Goal: Task Accomplishment & Management: Use online tool/utility

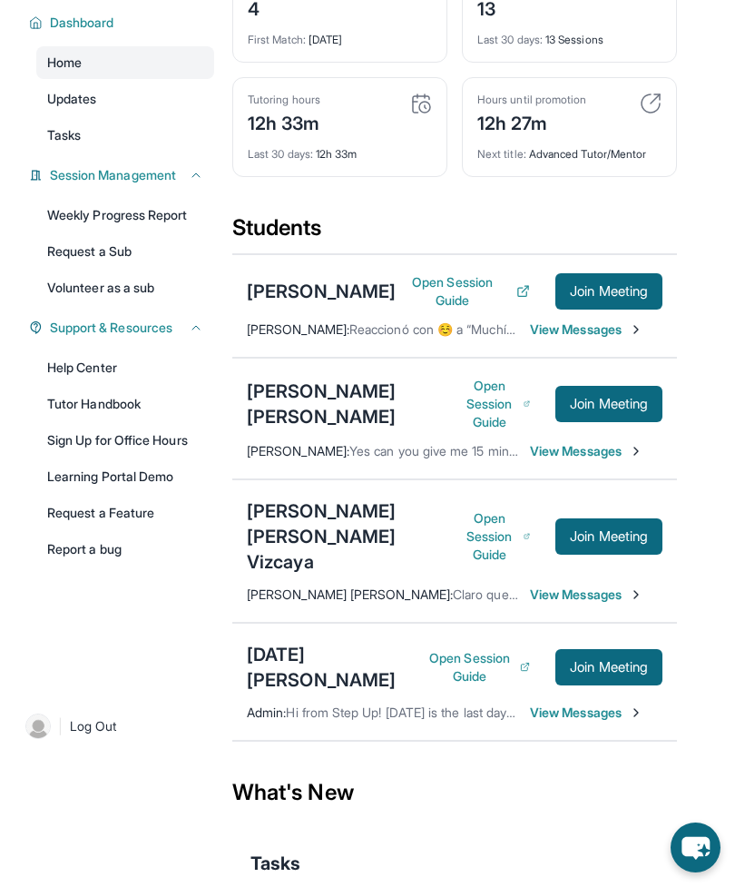
scroll to position [204, 0]
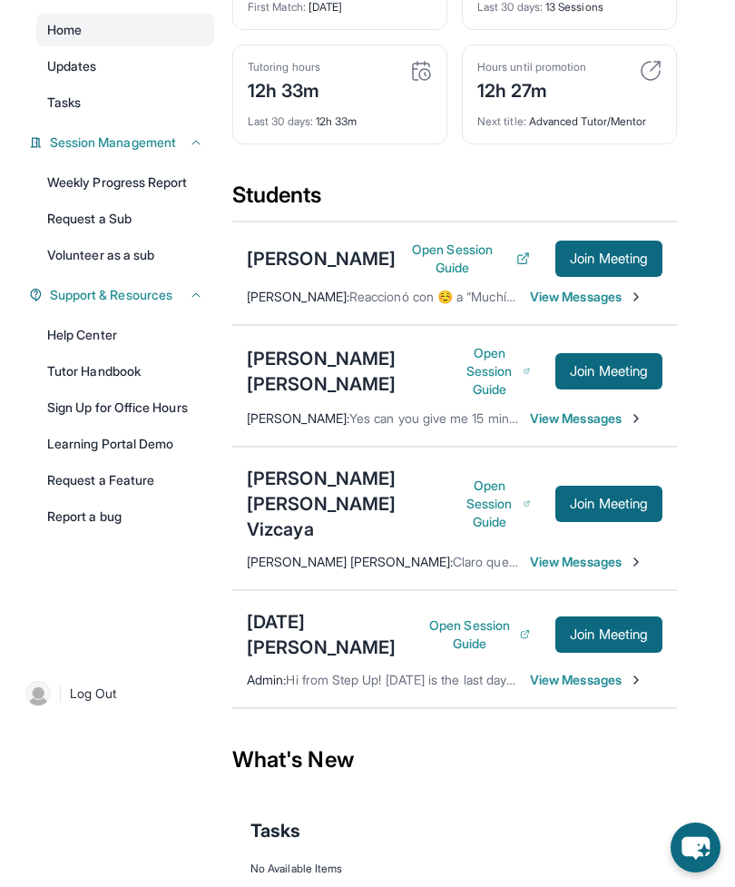
click at [580, 377] on span "Join Meeting" at bounding box center [609, 371] width 78 height 11
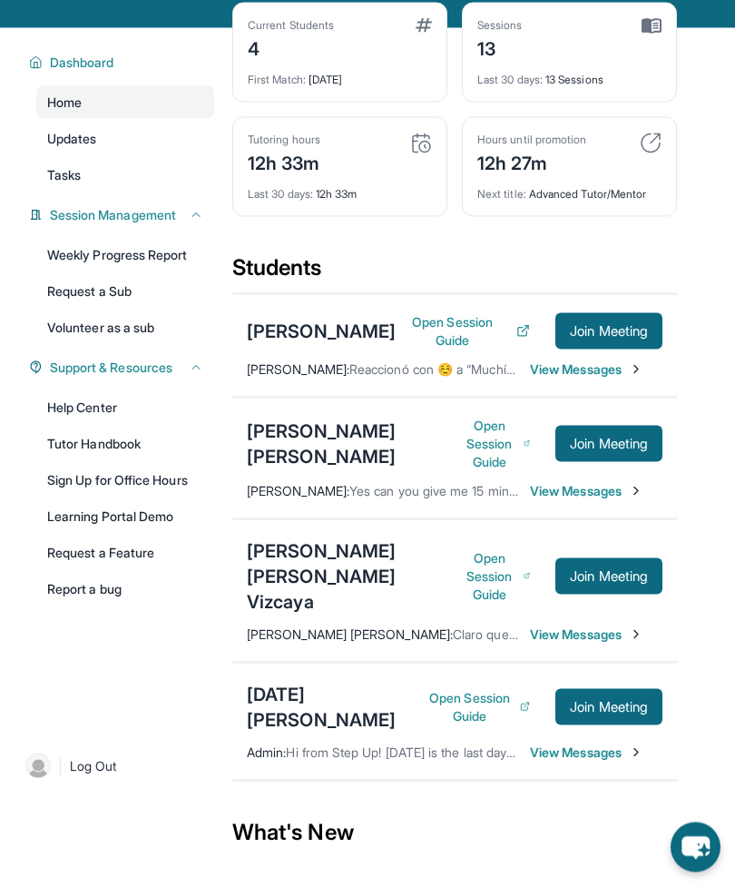
scroll to position [131, 0]
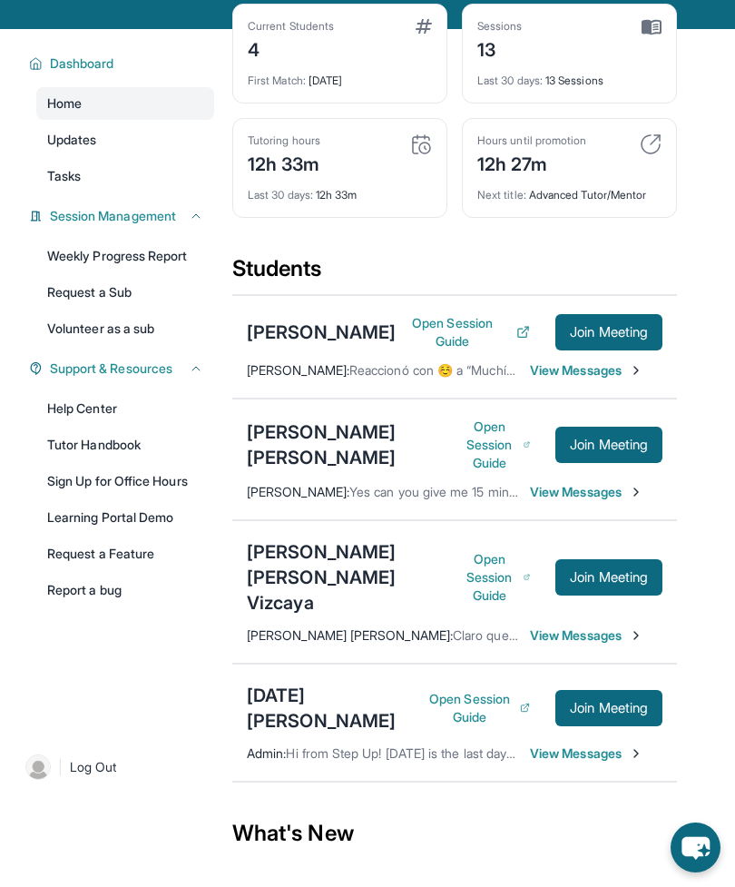
click at [576, 450] on span "Join Meeting" at bounding box center [609, 444] width 78 height 11
click at [594, 450] on span "Join Meeting" at bounding box center [609, 444] width 78 height 11
click at [436, 499] on span "Yes can you give me 15 minutes" at bounding box center [441, 491] width 184 height 15
click at [543, 501] on span "View Messages" at bounding box center [586, 492] width 113 height 18
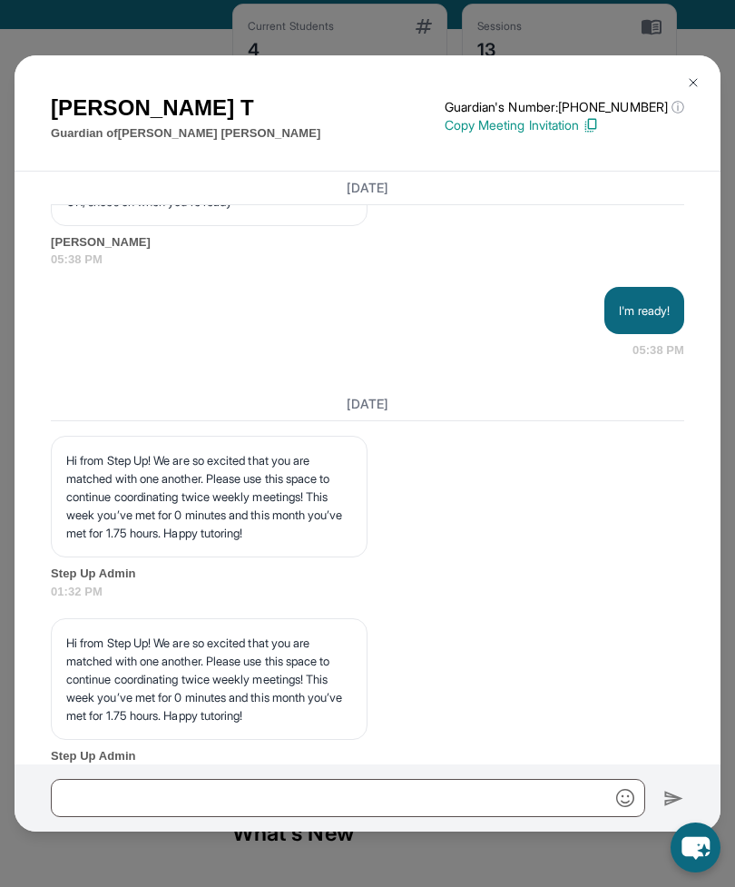
scroll to position [10343, 0]
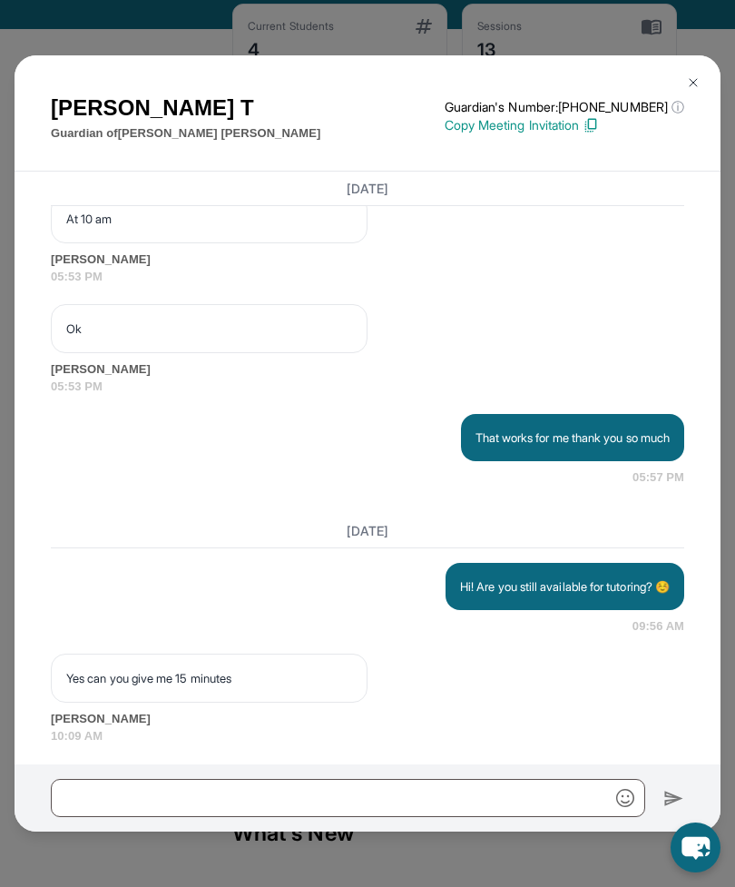
click at [696, 86] on img at bounding box center [693, 82] width 15 height 15
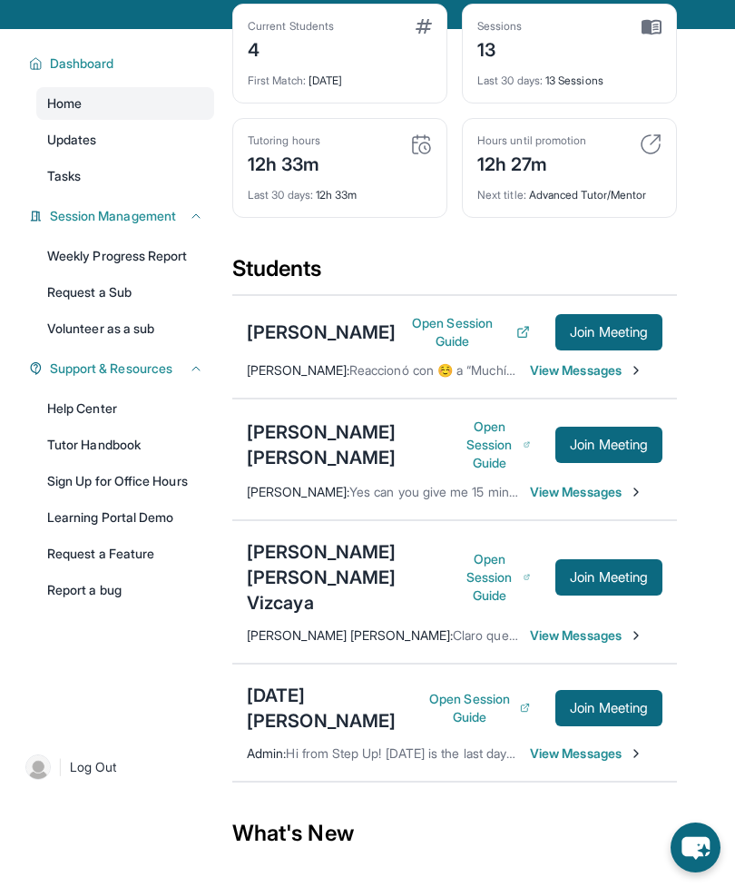
click at [593, 458] on button "Join Meeting" at bounding box center [608, 444] width 107 height 36
